Goal: Task Accomplishment & Management: Use online tool/utility

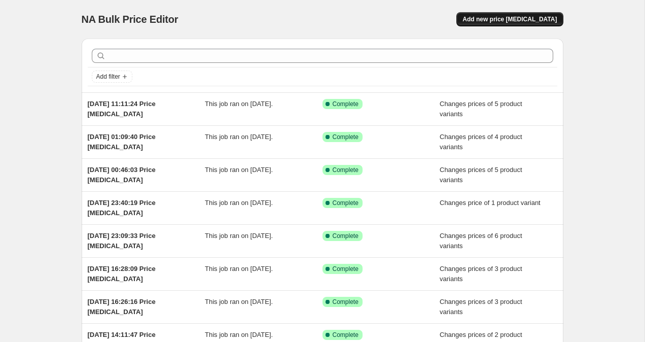
click at [488, 19] on span "Add new price change job" at bounding box center [509, 19] width 94 height 8
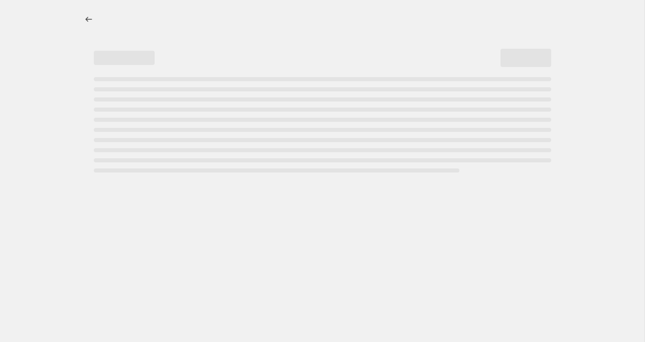
select select "percentage"
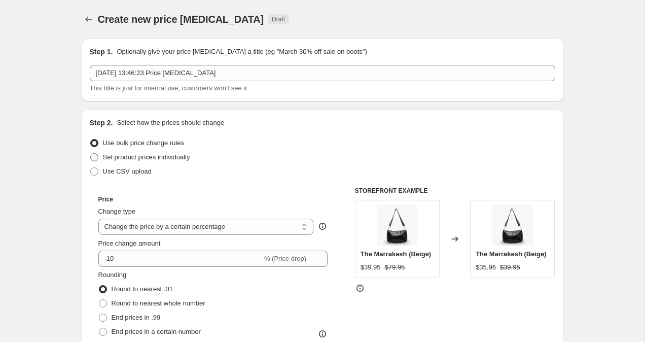
click at [93, 160] on span at bounding box center [94, 157] width 8 height 8
click at [91, 154] on input "Set product prices individually" at bounding box center [90, 153] width 1 height 1
radio input "true"
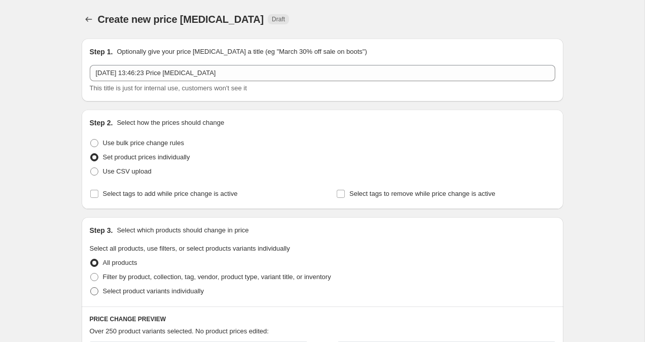
click at [96, 289] on span at bounding box center [94, 291] width 8 height 8
click at [91, 287] on input "Select product variants individually" at bounding box center [90, 287] width 1 height 1
radio input "true"
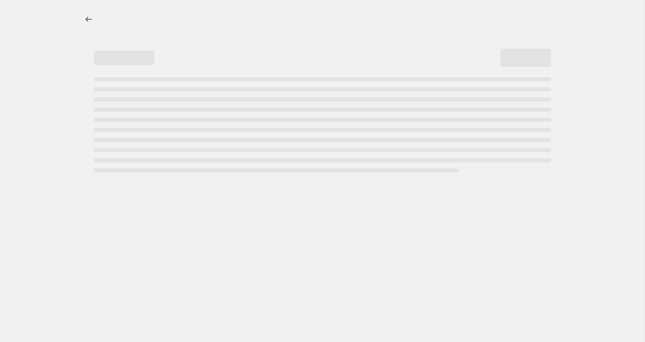
select select "percentage"
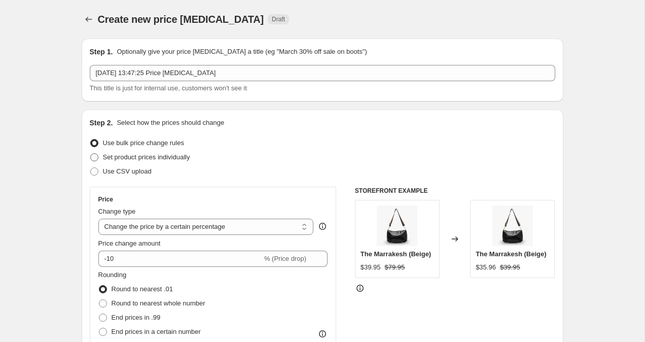
click at [95, 159] on span at bounding box center [94, 157] width 8 height 8
click at [91, 154] on input "Set product prices individually" at bounding box center [90, 153] width 1 height 1
radio input "true"
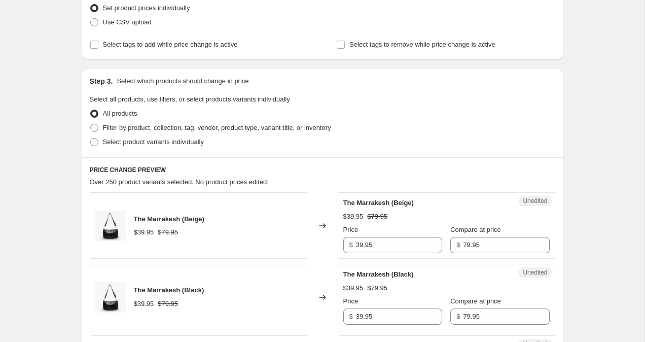
scroll to position [162, 0]
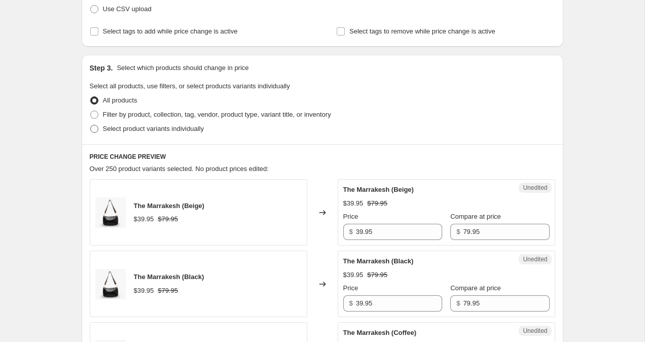
click at [93, 130] on span at bounding box center [94, 129] width 8 height 8
click at [91, 125] on input "Select product variants individually" at bounding box center [90, 125] width 1 height 1
radio input "true"
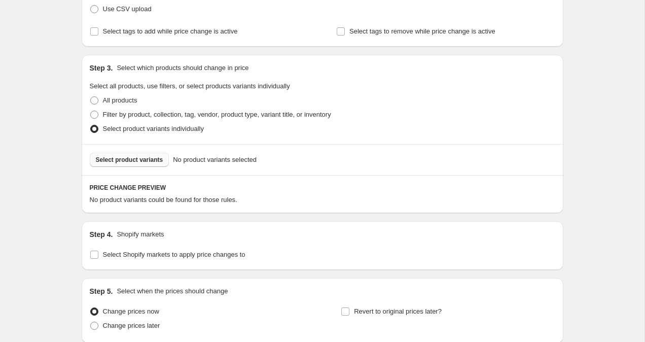
click at [128, 164] on button "Select product variants" at bounding box center [130, 160] width 80 height 14
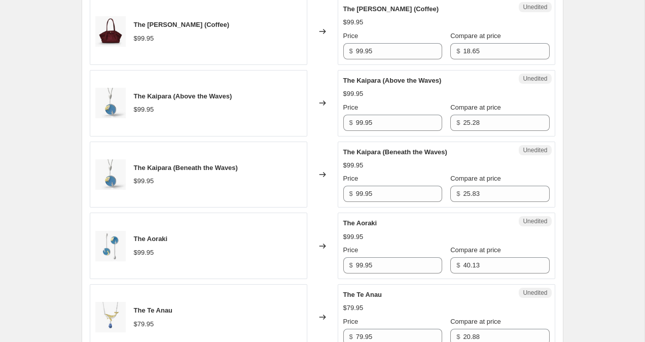
scroll to position [769, 0]
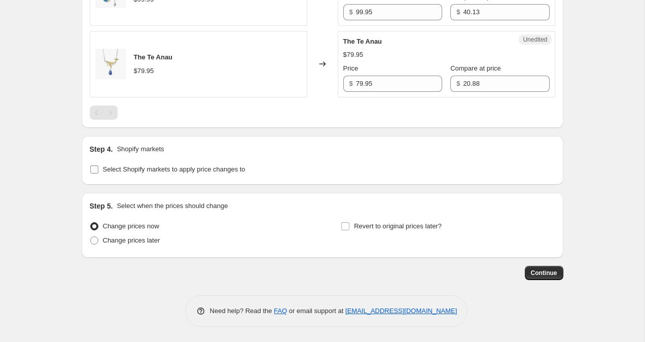
click at [92, 172] on input "Select Shopify markets to apply price changes to" at bounding box center [94, 169] width 8 height 8
checkbox input "true"
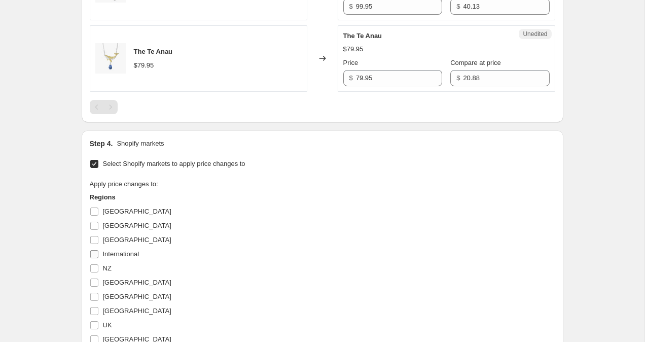
scroll to position [818, 0]
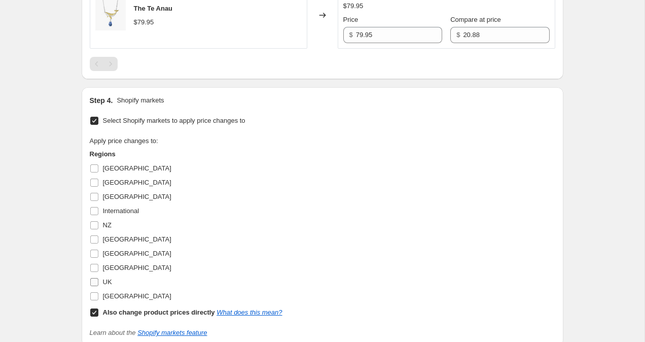
click at [95, 282] on input "UK" at bounding box center [94, 282] width 8 height 8
checkbox input "true"
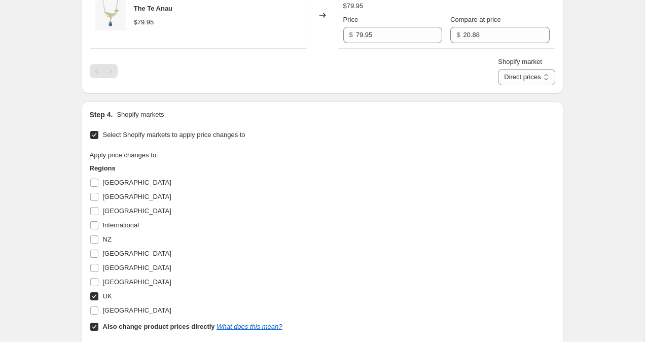
click at [94, 327] on input "Also change product prices directly What does this mean?" at bounding box center [94, 326] width 8 height 8
checkbox input "false"
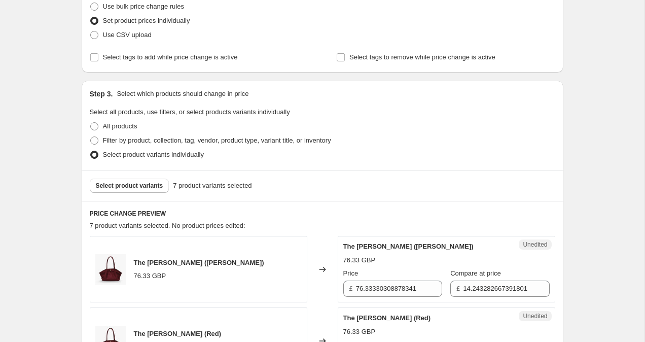
scroll to position [298, 0]
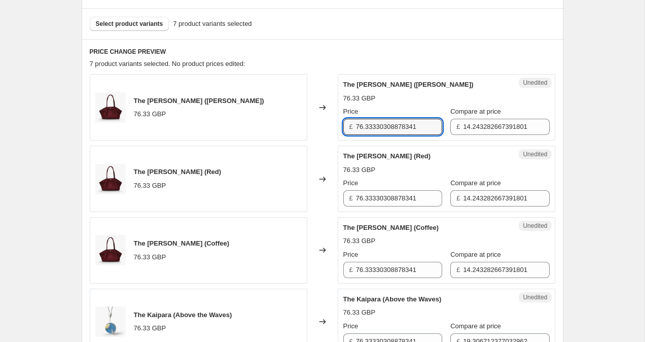
drag, startPoint x: 425, startPoint y: 127, endPoint x: 326, endPoint y: 126, distance: 98.8
click at [326, 126] on div "The Maribel (Brown) 76.33 GBP Changed to Unedited The Maribel (Brown) 76.33 GBP…" at bounding box center [322, 107] width 465 height 66
drag, startPoint x: 394, startPoint y: 128, endPoint x: 356, endPoint y: 128, distance: 38.0
click at [371, 128] on input "59.95" at bounding box center [399, 127] width 86 height 16
click at [388, 124] on input "59.95" at bounding box center [399, 127] width 86 height 16
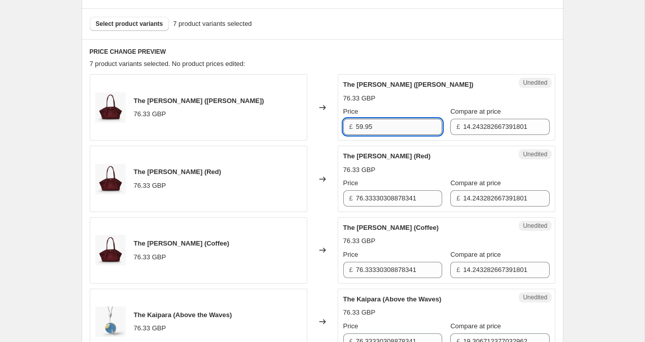
drag, startPoint x: 383, startPoint y: 124, endPoint x: 357, endPoint y: 124, distance: 25.9
click at [357, 124] on input "59.95" at bounding box center [399, 127] width 86 height 16
type input "59.95"
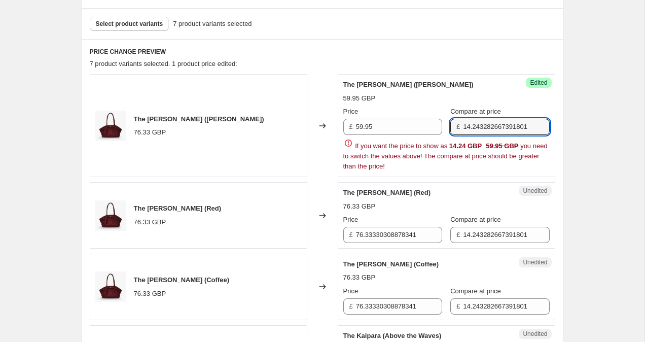
drag, startPoint x: 455, startPoint y: 127, endPoint x: 598, endPoint y: 123, distance: 143.5
paste input "59.95"
type input "59.95"
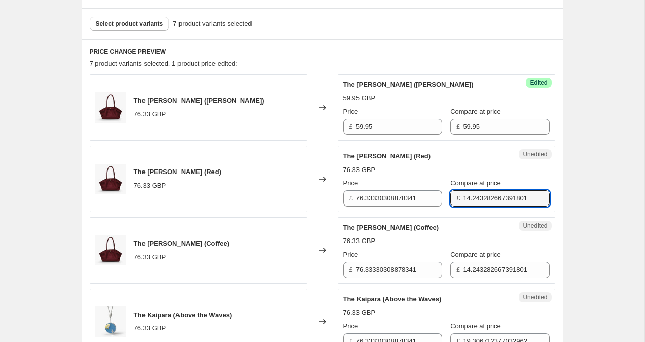
drag, startPoint x: 453, startPoint y: 235, endPoint x: 573, endPoint y: 225, distance: 121.1
drag, startPoint x: 526, startPoint y: 200, endPoint x: 433, endPoint y: 200, distance: 92.3
click at [434, 200] on div "Price £ 76.33330308878341 Compare at price £ 14.243282667391801" at bounding box center [446, 192] width 206 height 28
paste input "59.95"
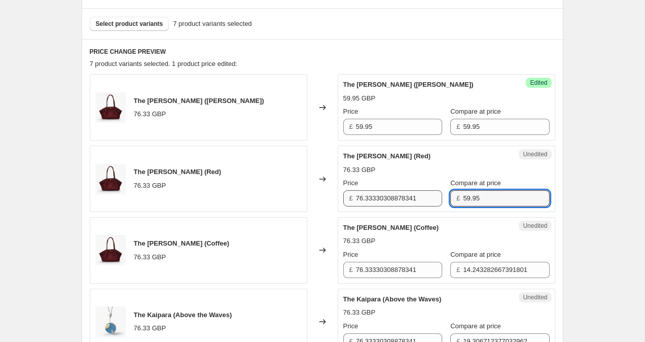
type input "59.95"
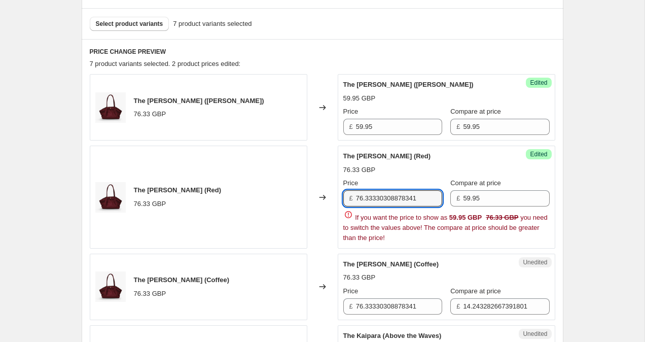
drag, startPoint x: 423, startPoint y: 194, endPoint x: 316, endPoint y: 194, distance: 107.5
click at [316, 194] on div "The Maribel (Red) 76.33 GBP Changed to Success Edited The Maribel (Red) 76.33 G…" at bounding box center [322, 196] width 465 height 103
paste input "59.95"
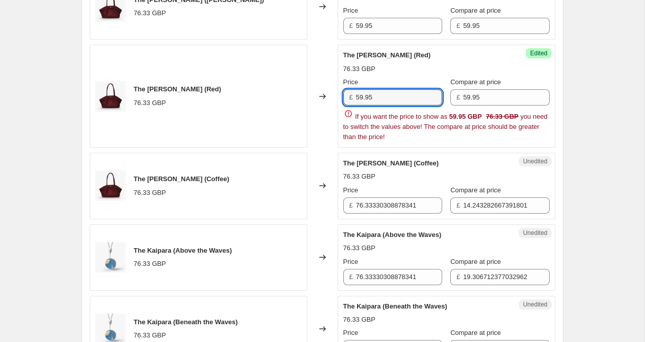
scroll to position [442, 0]
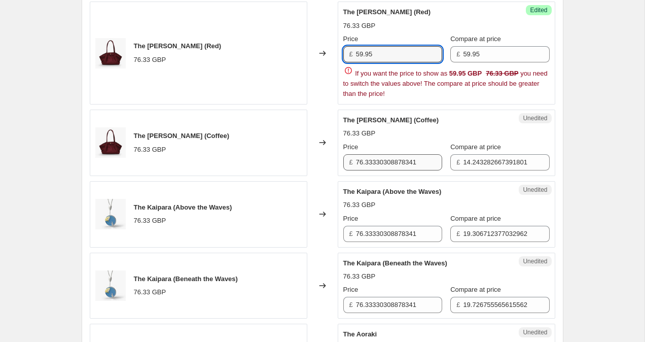
type input "59.95"
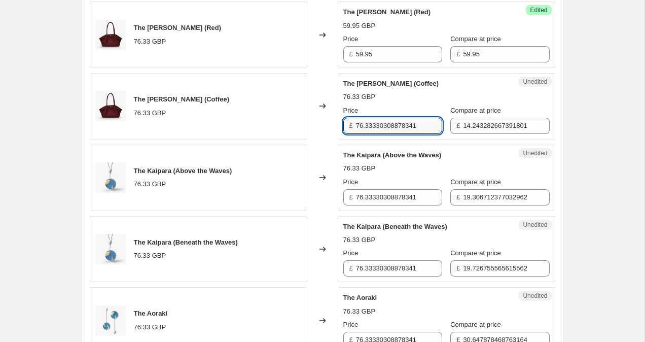
drag, startPoint x: 428, startPoint y: 164, endPoint x: 327, endPoint y: 162, distance: 101.4
click at [327, 162] on div "The Maribel (Brown) 76.33 GBP Changed to Success Edited The Maribel (Brown) 59.…" at bounding box center [322, 177] width 465 height 494
drag, startPoint x: 429, startPoint y: 126, endPoint x: 329, endPoint y: 126, distance: 99.4
click at [329, 126] on div "The Maribel (Coffee) 76.33 GBP Changed to Unedited The Maribel (Coffee) 76.33 G…" at bounding box center [322, 106] width 465 height 66
paste input "59.95"
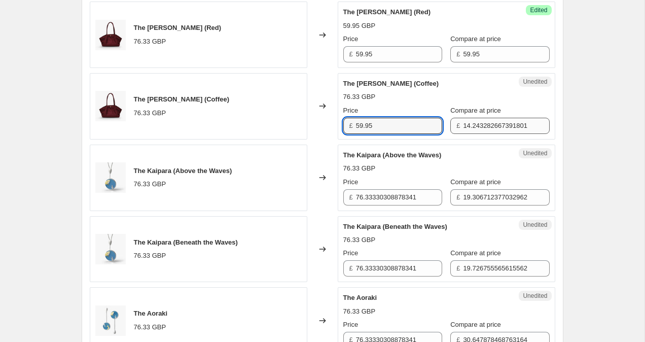
type input "59.95"
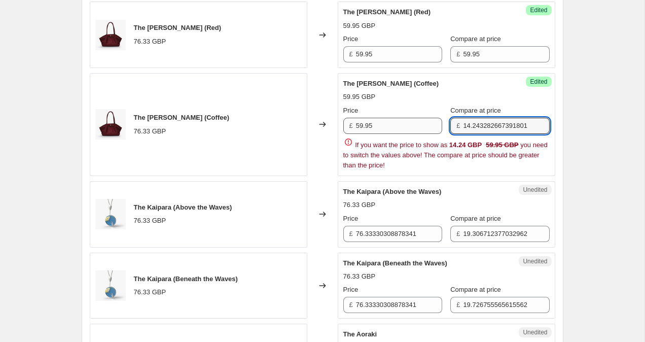
drag, startPoint x: 525, startPoint y: 124, endPoint x: 420, endPoint y: 124, distance: 104.9
click at [420, 124] on div "Price £ 59.95 Compare at price £ 14.243282667391801" at bounding box center [446, 119] width 206 height 28
paste input "59.95"
click at [513, 129] on input "59.9501" at bounding box center [506, 126] width 86 height 16
type input "59.95"
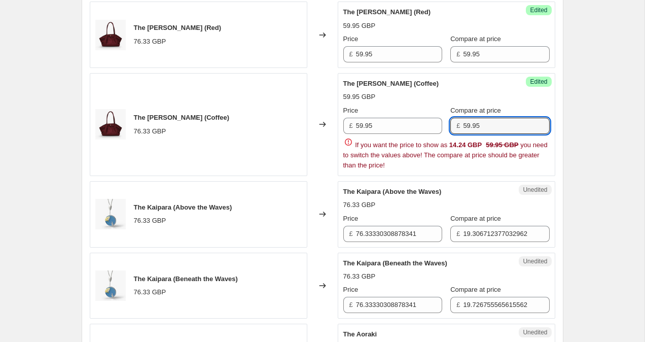
click at [585, 130] on div "Create new price change job. This page is ready Create new price change job Dra…" at bounding box center [322, 236] width 644 height 1357
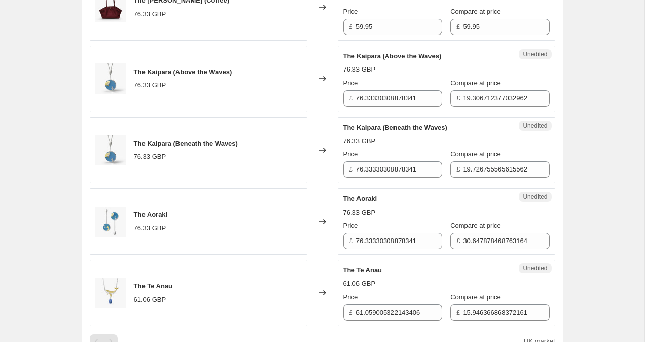
scroll to position [536, 0]
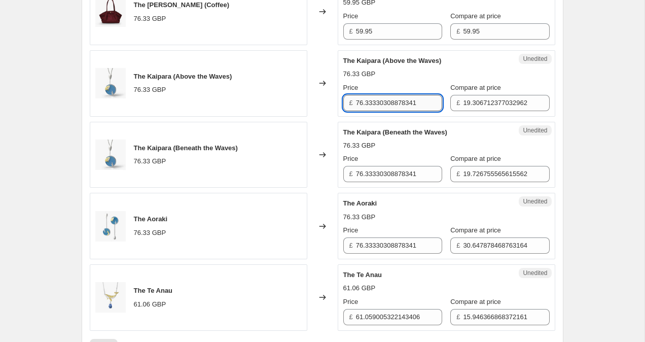
drag, startPoint x: 357, startPoint y: 104, endPoint x: 429, endPoint y: 105, distance: 72.5
click at [429, 106] on input "76.33330308878341" at bounding box center [399, 103] width 86 height 16
drag, startPoint x: 386, startPoint y: 107, endPoint x: 349, endPoint y: 106, distance: 37.0
click at [349, 106] on div "£ 49.95" at bounding box center [392, 103] width 99 height 16
type input "49.95"
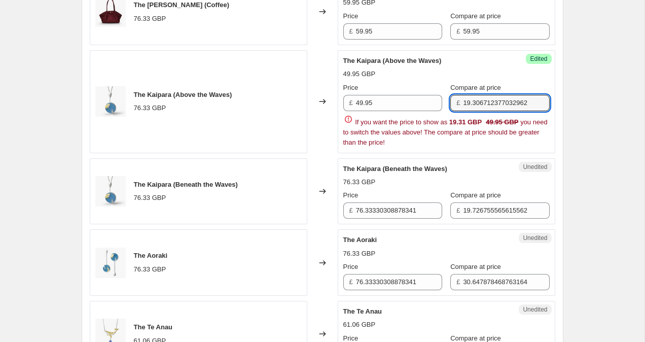
drag, startPoint x: 454, startPoint y: 103, endPoint x: 550, endPoint y: 100, distance: 96.4
click at [550, 100] on div "Success Edited The Kaipara (Above the Waves) 49.95 GBP Price £ 49.95 Compare at…" at bounding box center [446, 101] width 217 height 103
paste input "49.95"
type input "49.95"
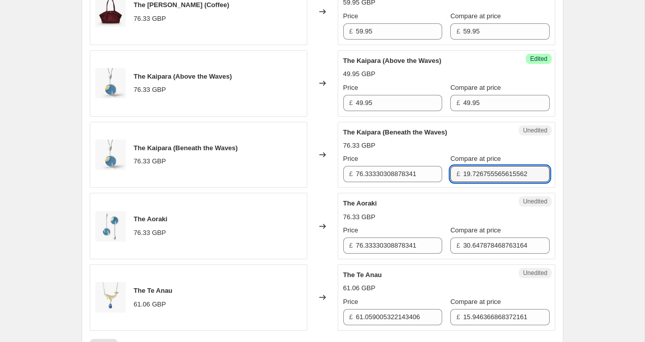
drag, startPoint x: 453, startPoint y: 212, endPoint x: 437, endPoint y: 171, distance: 43.5
click at [437, 171] on div "Price £ 76.33330308878341 Compare at price £ 19.726755565615562" at bounding box center [446, 168] width 206 height 28
paste input "49.95"
type input "49.95"
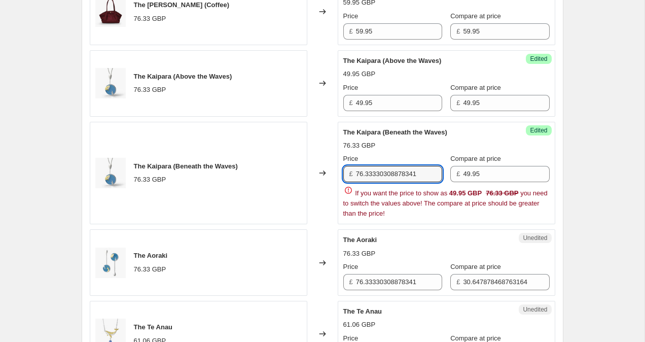
drag, startPoint x: 425, startPoint y: 175, endPoint x: 322, endPoint y: 175, distance: 102.4
click at [322, 175] on div "The Kaipara (Beneath the Waves) 76.33 GBP Changed to Success Edited The Kaipara…" at bounding box center [322, 173] width 465 height 103
paste input "49.95"
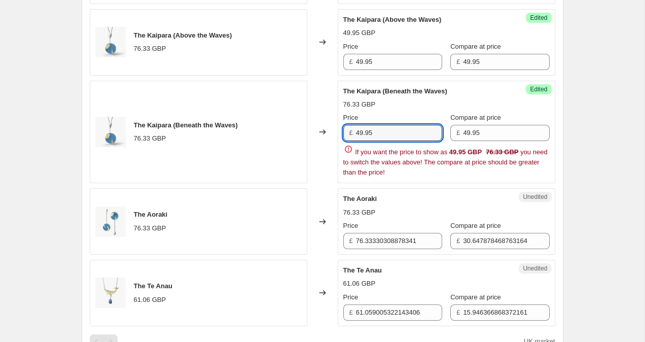
scroll to position [579, 0]
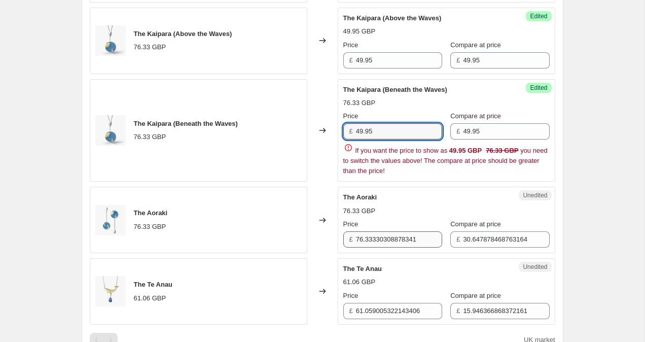
type input "49.95"
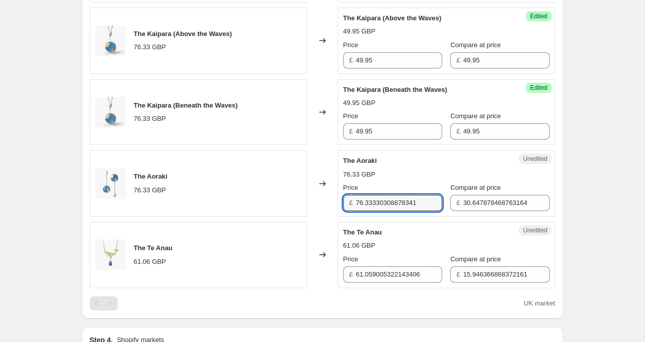
drag, startPoint x: 429, startPoint y: 237, endPoint x: 334, endPoint y: 195, distance: 103.7
click at [334, 195] on div "The Aoraki 76.33 GBP Changed to Unedited The Aoraki 76.33 GBP Price £ 76.333303…" at bounding box center [322, 183] width 465 height 66
paste input "49.95"
type input "49.95"
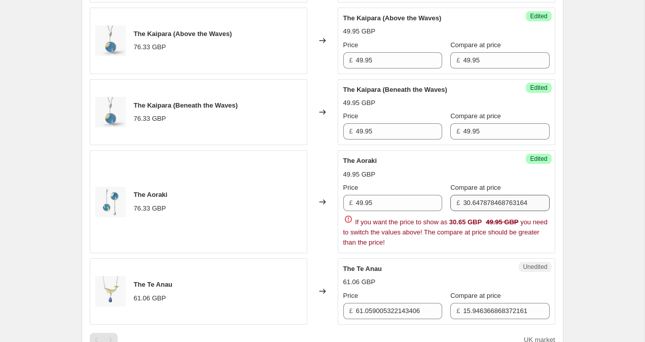
drag, startPoint x: 452, startPoint y: 205, endPoint x: 537, endPoint y: 205, distance: 85.2
click at [537, 205] on div "£ 30.647878468763164" at bounding box center [499, 203] width 99 height 16
drag, startPoint x: 537, startPoint y: 205, endPoint x: 454, endPoint y: 202, distance: 83.2
click at [454, 202] on div "£ 30.647878468763164" at bounding box center [499, 203] width 99 height 16
paste input "49.95"
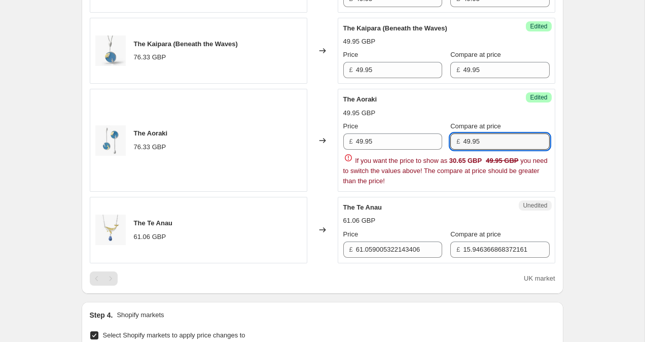
scroll to position [641, 0]
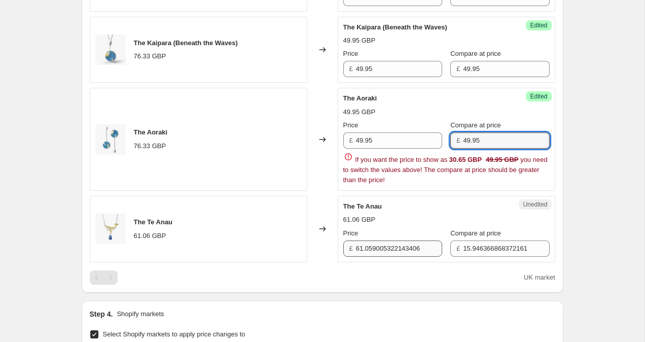
type input "49.95"
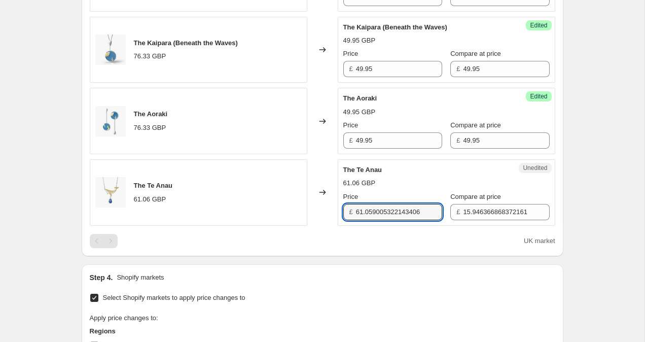
drag, startPoint x: 428, startPoint y: 247, endPoint x: 321, endPoint y: 246, distance: 107.5
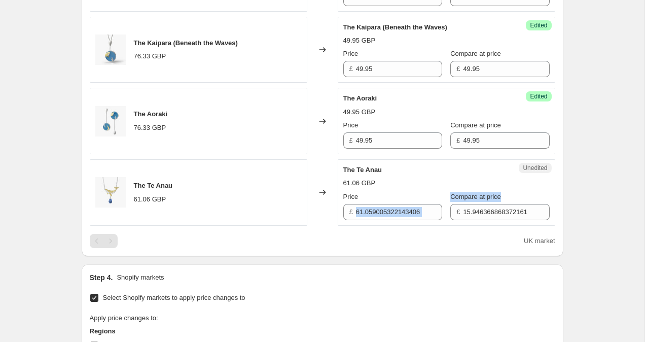
drag, startPoint x: 355, startPoint y: 212, endPoint x: 445, endPoint y: 211, distance: 89.2
click at [445, 211] on div "Price £ 61.059005322143406 Compare at price £ 15.946366868372161" at bounding box center [446, 206] width 206 height 28
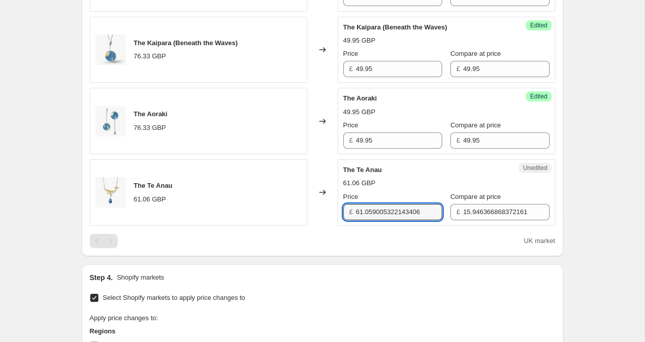
drag, startPoint x: 428, startPoint y: 211, endPoint x: 343, endPoint y: 211, distance: 85.7
click at [343, 211] on div "£ 61.059005322143406" at bounding box center [392, 212] width 99 height 16
type input "39.95"
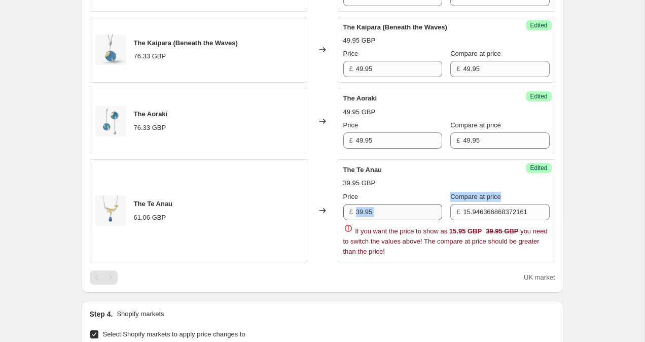
drag, startPoint x: 452, startPoint y: 213, endPoint x: 440, endPoint y: 209, distance: 12.7
click at [440, 209] on div "Price £ 39.95 Compare at price £ 15.946366868372161" at bounding box center [446, 206] width 206 height 28
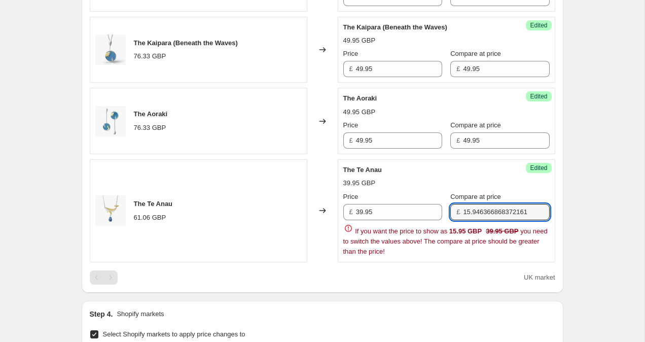
drag, startPoint x: 537, startPoint y: 209, endPoint x: 459, endPoint y: 216, distance: 77.8
click at [459, 216] on div "£ 15.946366868372161" at bounding box center [499, 212] width 99 height 16
type input "39.95"
click at [607, 112] on div "Create new price change job. This page is ready Create new price change job Dra…" at bounding box center [322, 37] width 644 height 1357
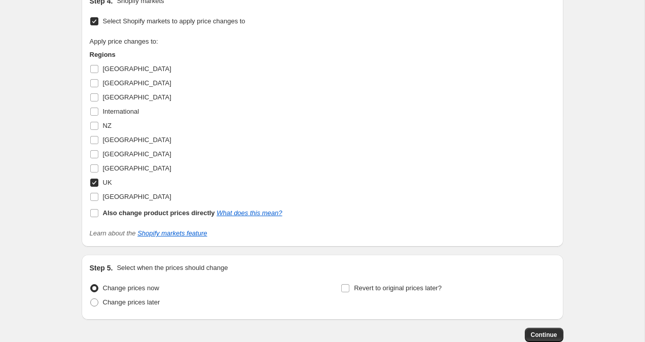
scroll to position [979, 0]
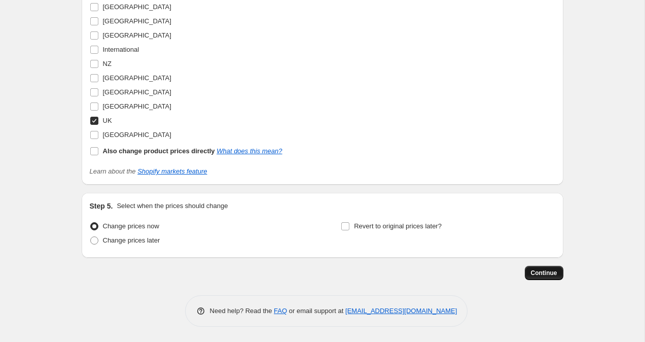
click at [542, 272] on span "Continue" at bounding box center [544, 273] width 26 height 8
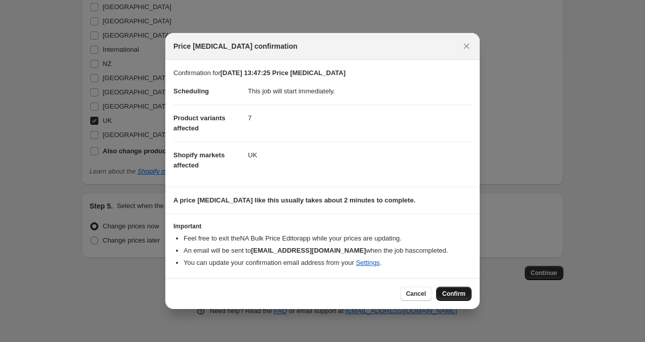
click at [444, 297] on span "Confirm" at bounding box center [453, 293] width 23 height 8
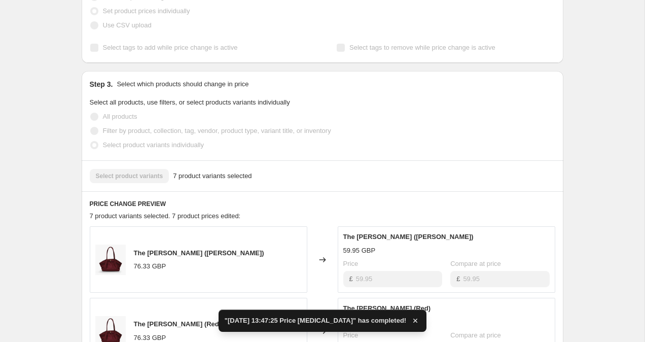
scroll to position [242, 0]
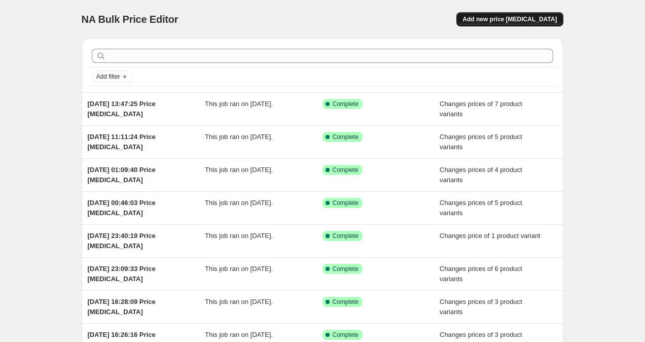
click at [517, 21] on span "Add new price [MEDICAL_DATA]" at bounding box center [509, 19] width 94 height 8
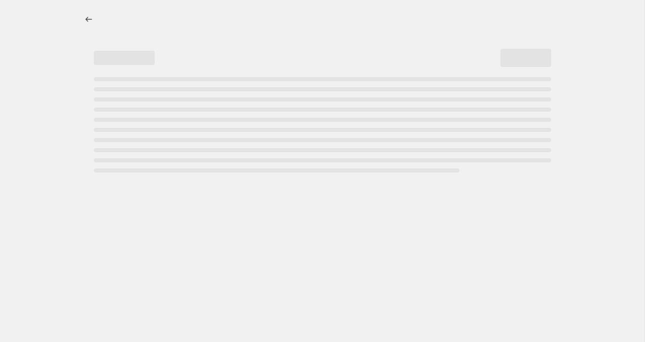
select select "percentage"
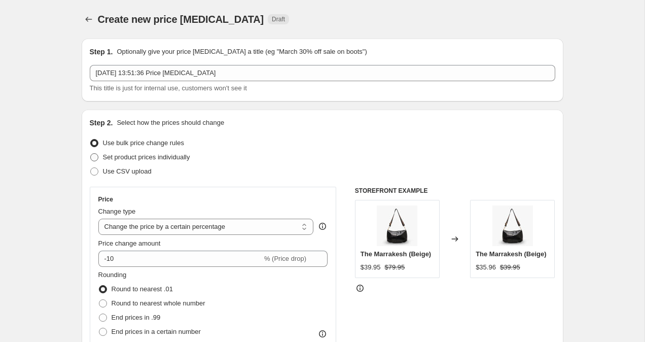
click at [96, 157] on span at bounding box center [94, 157] width 8 height 8
click at [91, 154] on input "Set product prices individually" at bounding box center [90, 153] width 1 height 1
radio input "true"
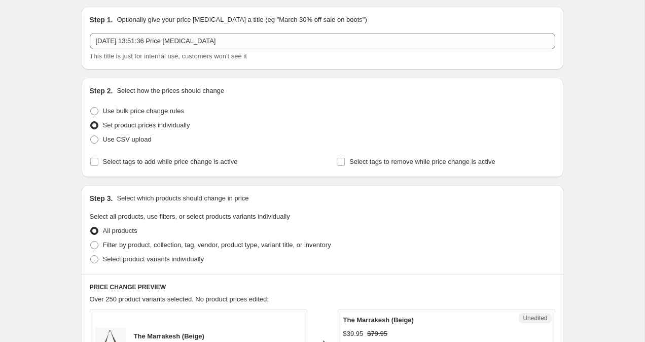
scroll to position [33, 0]
click at [94, 263] on label "Select product variants individually" at bounding box center [147, 258] width 114 height 14
click at [91, 254] on input "Select product variants individually" at bounding box center [90, 254] width 1 height 1
radio input "true"
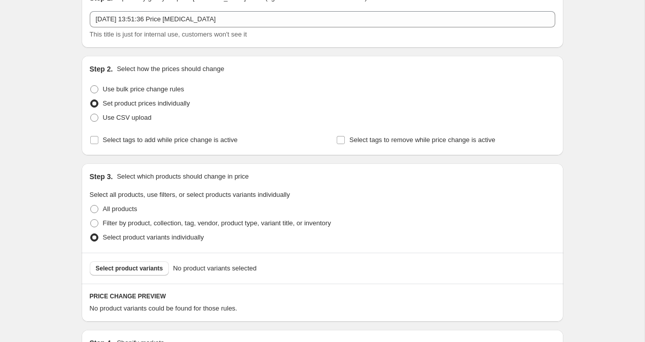
scroll to position [54, 0]
click at [135, 264] on button "Select product variants" at bounding box center [130, 268] width 80 height 14
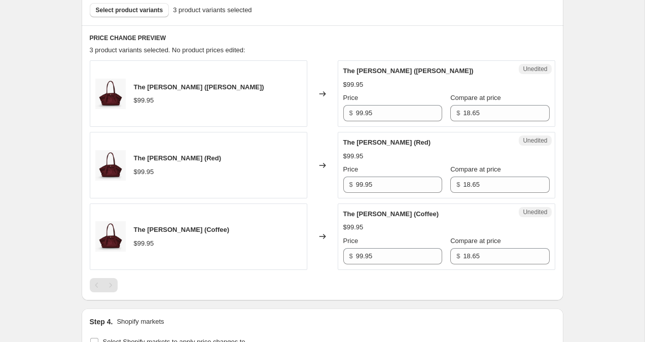
scroll to position [484, 0]
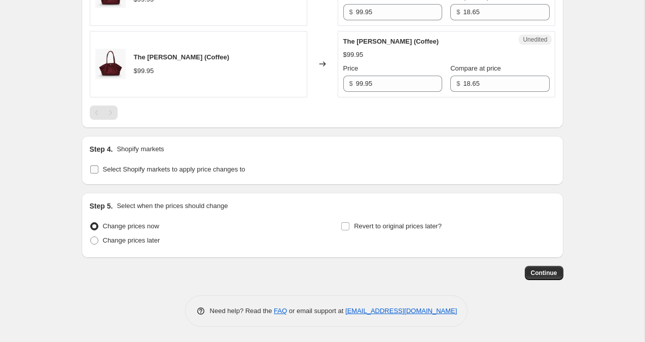
click at [93, 172] on input "Select Shopify markets to apply price changes to" at bounding box center [94, 169] width 8 height 8
checkbox input "true"
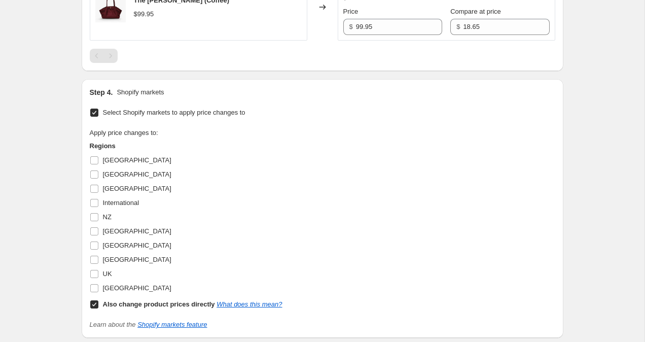
scroll to position [541, 0]
click at [92, 303] on input "Also change product prices directly What does this mean?" at bounding box center [94, 304] width 8 height 8
checkbox input "false"
click at [92, 175] on input "[GEOGRAPHIC_DATA]" at bounding box center [94, 174] width 8 height 8
checkbox input "true"
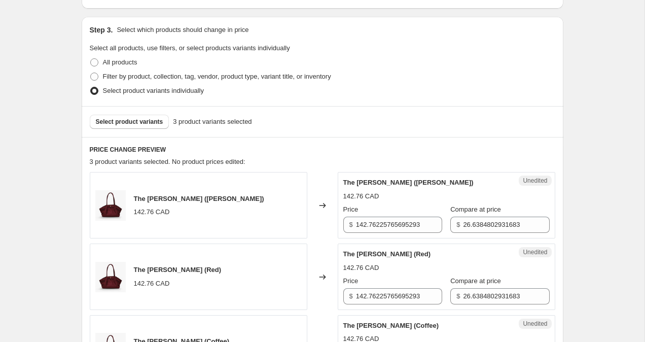
scroll to position [282, 0]
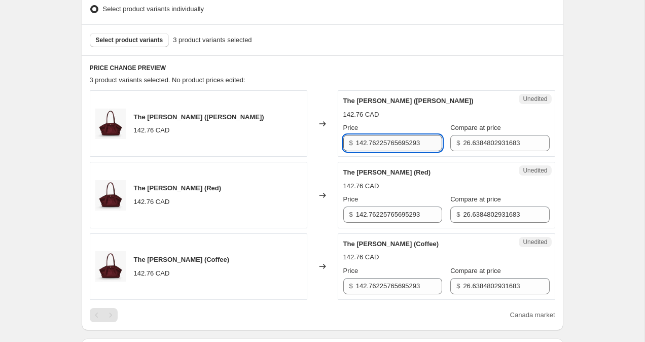
drag, startPoint x: 356, startPoint y: 144, endPoint x: 430, endPoint y: 140, distance: 74.7
click at [430, 140] on input "142.76225765695293" at bounding box center [399, 143] width 86 height 16
drag, startPoint x: 398, startPoint y: 145, endPoint x: 352, endPoint y: 142, distance: 46.2
click at [352, 142] on div "$ 99.95" at bounding box center [392, 143] width 99 height 16
type input "99.95"
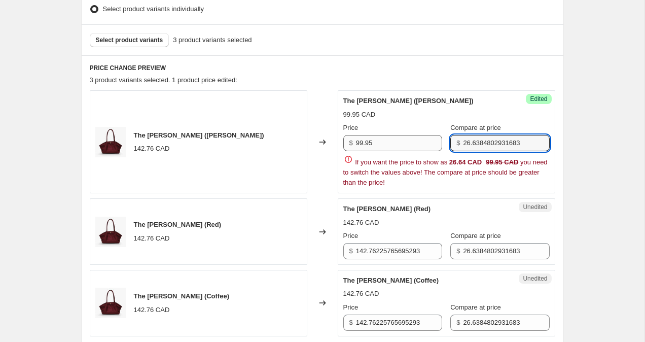
drag, startPoint x: 522, startPoint y: 142, endPoint x: 422, endPoint y: 141, distance: 99.9
click at [422, 141] on div "Price $ 99.95 Compare at price $ 26.6384802931683" at bounding box center [446, 137] width 206 height 28
paste input "99.95"
click at [492, 144] on input "99.953" at bounding box center [506, 143] width 86 height 16
type input "99.95"
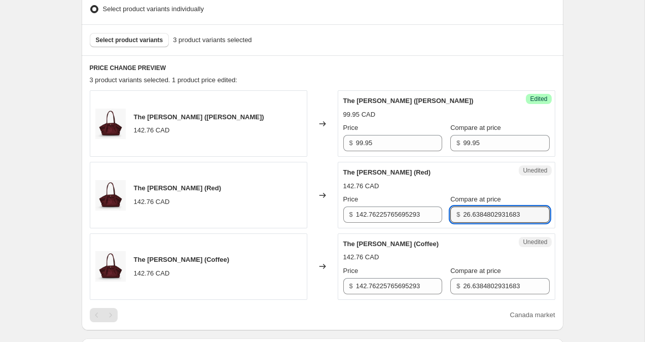
drag, startPoint x: 524, startPoint y: 250, endPoint x: 412, endPoint y: 235, distance: 113.6
click at [412, 235] on div "The [PERSON_NAME] (Brown) 142.76 CAD Changed to Success Edited The [PERSON_NAME…" at bounding box center [322, 194] width 465 height 209
drag, startPoint x: 528, startPoint y: 212, endPoint x: 410, endPoint y: 206, distance: 118.3
click at [410, 206] on div "Price $ 142.76225765695293 Compare at price $ 26.6384802931683" at bounding box center [446, 208] width 206 height 28
paste input "99.95"
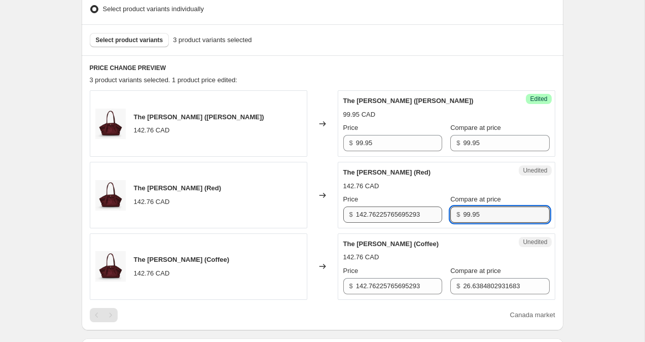
type input "99.95"
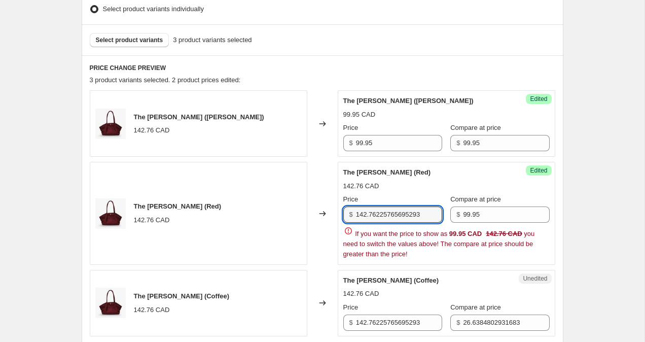
drag, startPoint x: 428, startPoint y: 215, endPoint x: 334, endPoint y: 205, distance: 94.3
click at [334, 206] on div "The [PERSON_NAME] (Red) 142.76 CAD Changed to Success Edited The [PERSON_NAME] …" at bounding box center [322, 213] width 465 height 103
paste input "99.95"
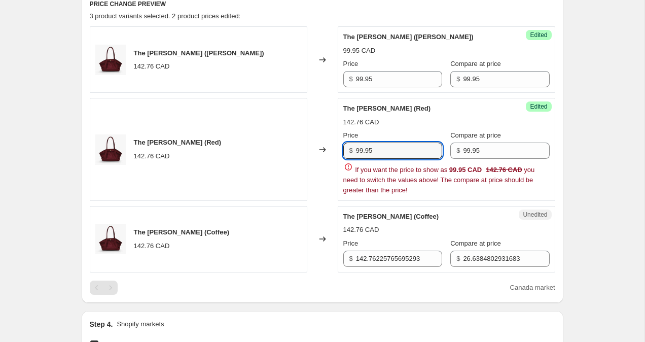
scroll to position [347, 0]
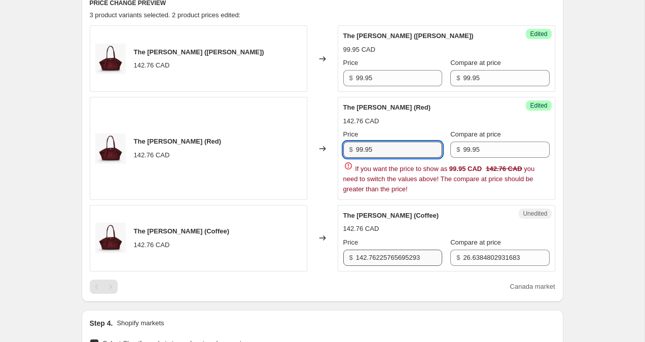
type input "99.95"
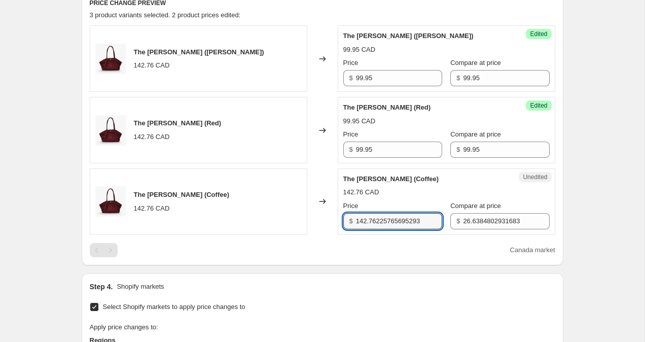
drag, startPoint x: 427, startPoint y: 256, endPoint x: 336, endPoint y: 249, distance: 92.0
click at [336, 249] on div "The [PERSON_NAME] (Brown) 142.76 CAD Changed to Success Edited The [PERSON_NAME…" at bounding box center [322, 140] width 465 height 231
drag, startPoint x: 357, startPoint y: 220, endPoint x: 447, endPoint y: 220, distance: 89.7
click at [447, 220] on div "Price $ 142.76225765695293 Compare at price $ 26.6384802931683" at bounding box center [446, 215] width 206 height 28
paste input "99.95"
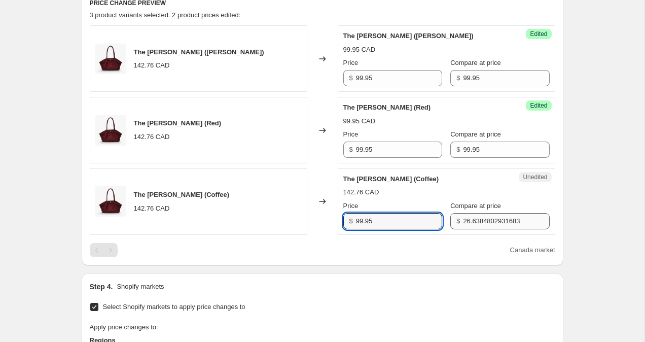
type input "99.95"
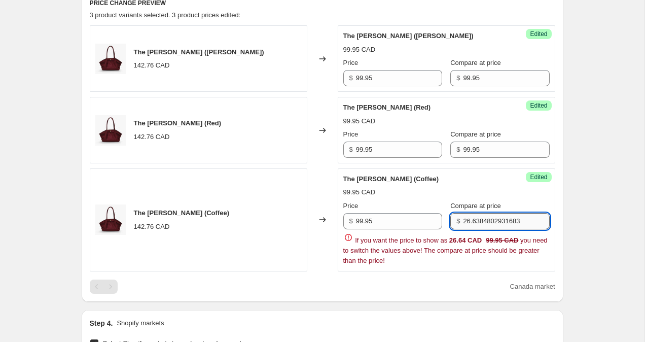
drag, startPoint x: 455, startPoint y: 221, endPoint x: 532, endPoint y: 221, distance: 76.5
click at [532, 221] on input "26.6384802931683" at bounding box center [506, 221] width 86 height 16
paste input "99.95"
type input "99.95"
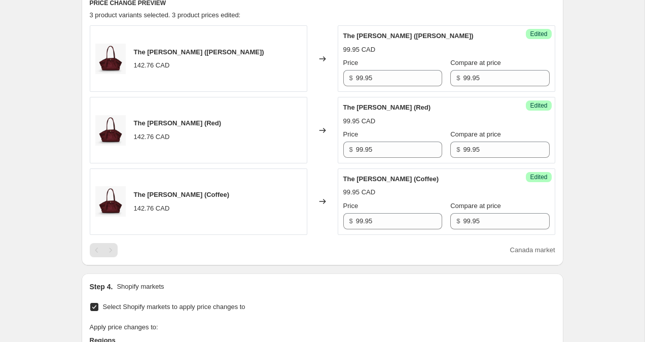
click at [575, 201] on div "Create new price [MEDICAL_DATA]. This page is ready Create new price [MEDICAL_D…" at bounding box center [322, 171] width 644 height 1036
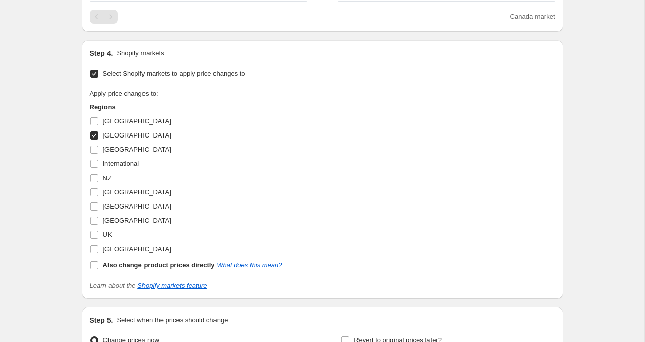
scroll to position [694, 0]
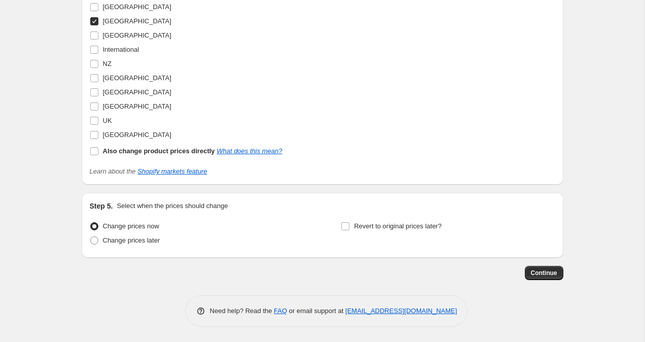
click at [554, 274] on span "Continue" at bounding box center [544, 273] width 26 height 8
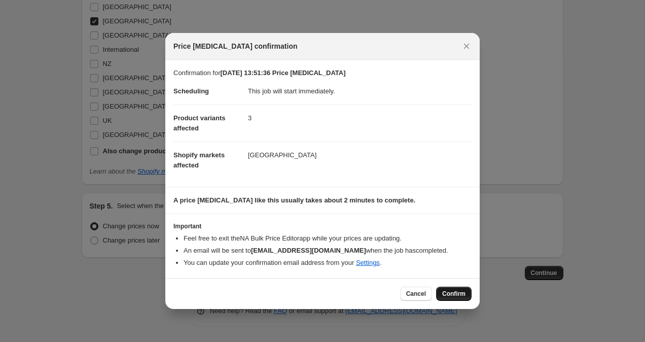
click at [463, 296] on span "Confirm" at bounding box center [453, 293] width 23 height 8
